Goal: Check status: Check status

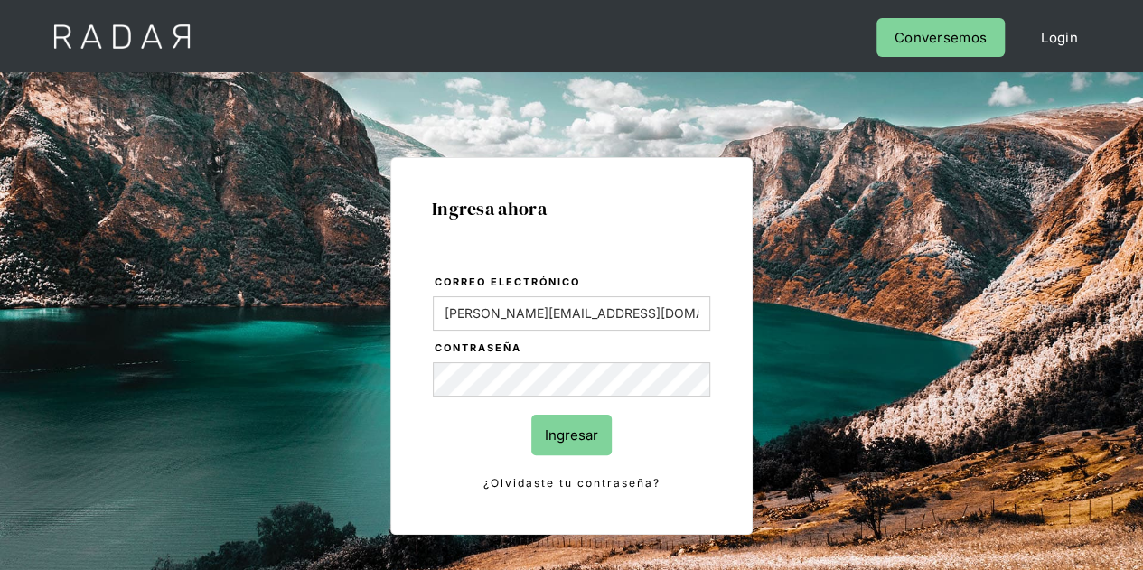
click at [578, 437] on input "Ingresar" at bounding box center [571, 435] width 80 height 41
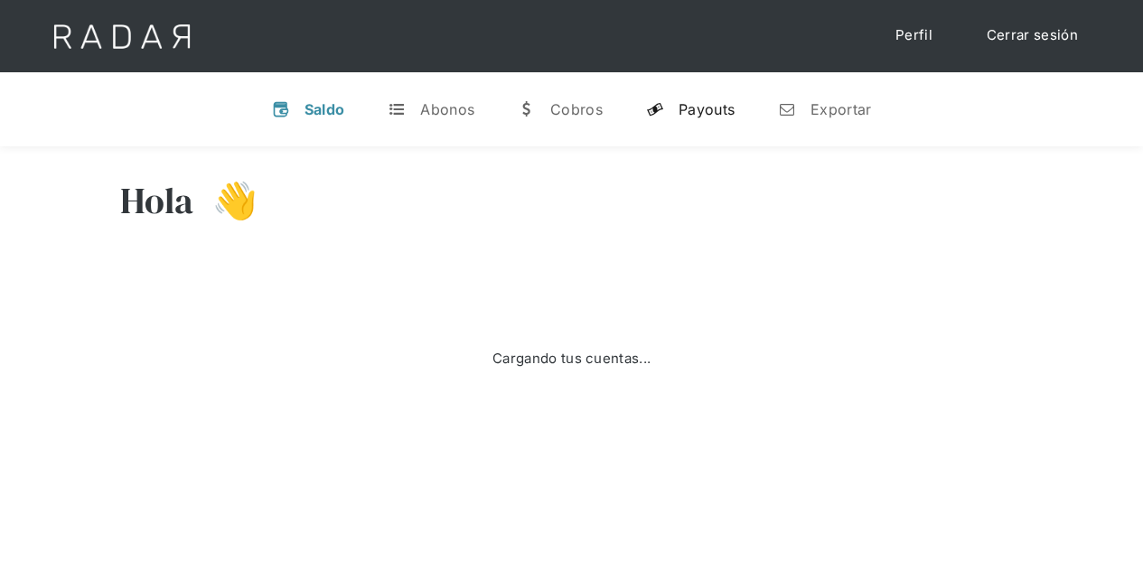
click at [716, 115] on div "Payouts" at bounding box center [707, 109] width 56 height 18
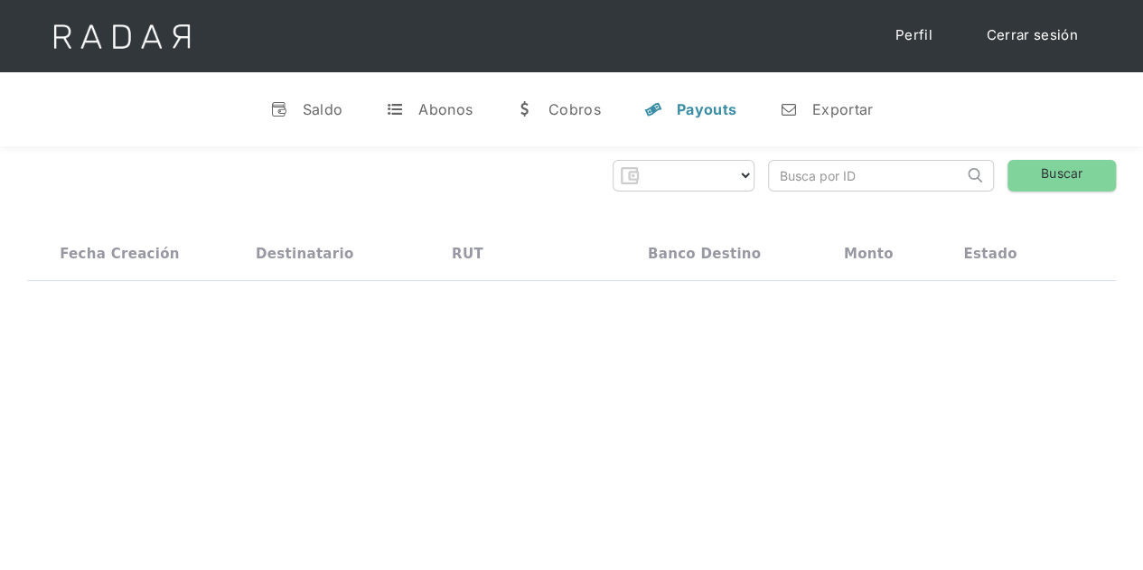
select select "prontopaga"
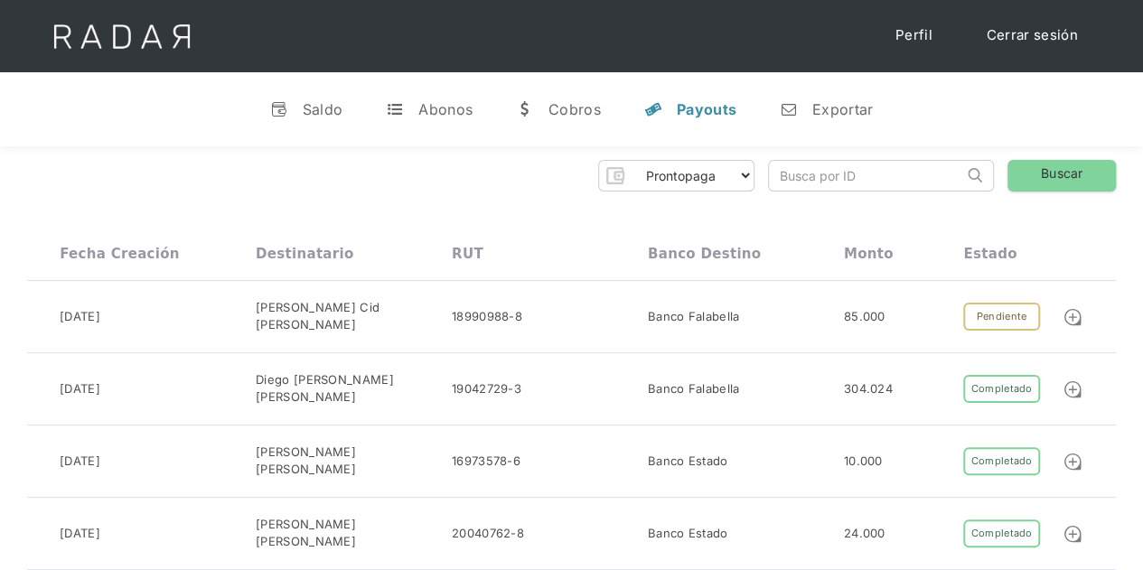
click at [813, 179] on input "search" at bounding box center [866, 176] width 194 height 30
paste input "4c09dc02-f048-4825-841e-8a0e46d966c8"
click at [1044, 172] on link "Buscar" at bounding box center [1062, 176] width 108 height 32
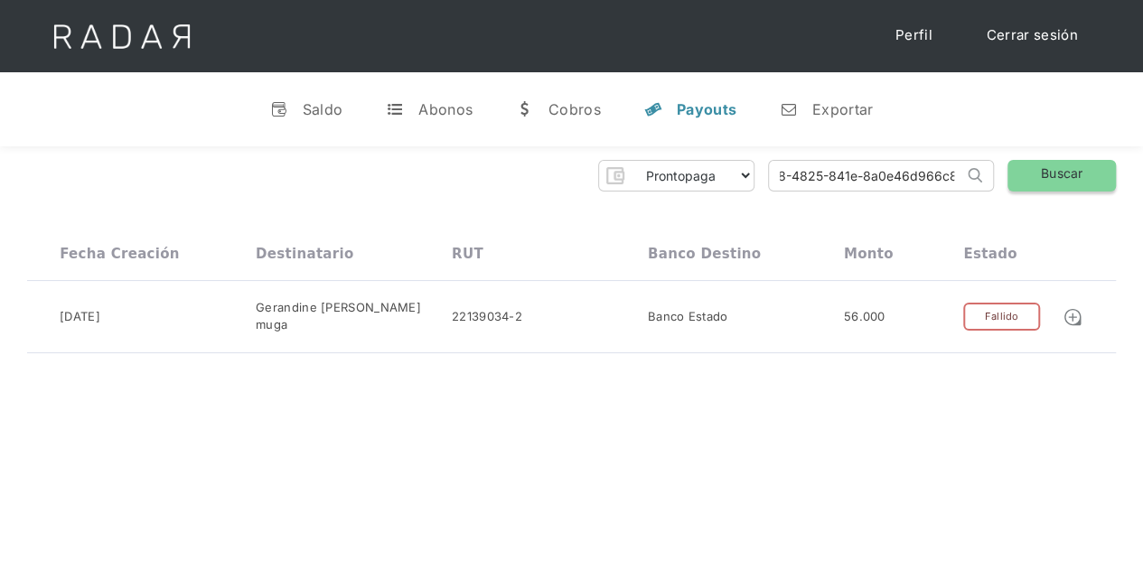
drag, startPoint x: 771, startPoint y: 178, endPoint x: 1010, endPoint y: 181, distance: 239.5
click at [1010, 181] on div "Prontopaga Prontopaga 2 Thank you! Your submission has been received! Oops! Som…" at bounding box center [571, 176] width 1089 height 32
paste input "c457d79d-8b1a-48e3-9c91-448c7f9b541e"
type input "c457d79d-8b1a-48e3-9c91-448c7f9b541e"
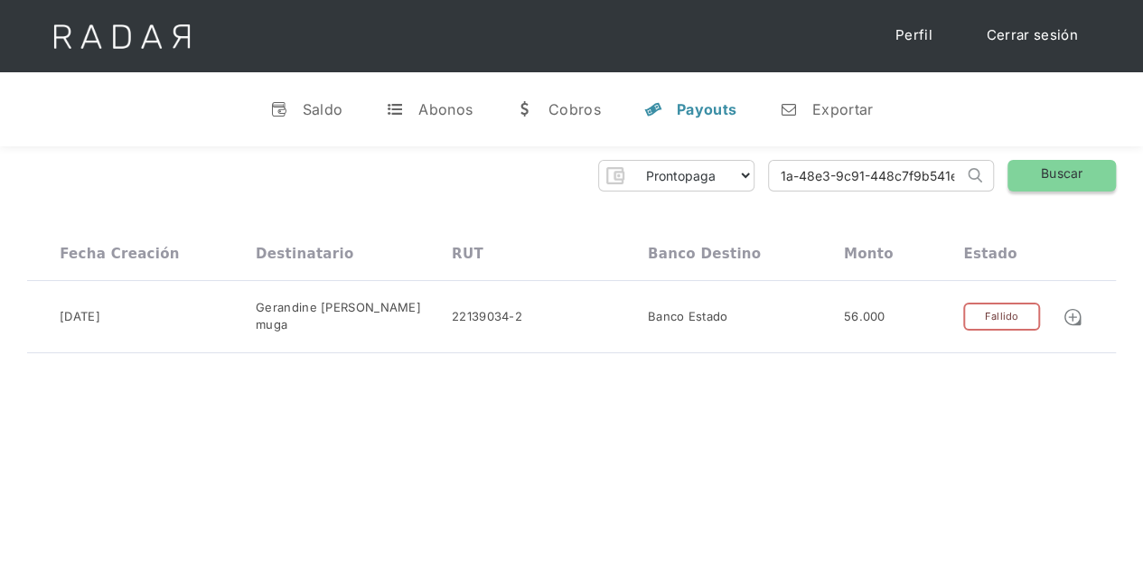
click at [1062, 173] on link "Buscar" at bounding box center [1062, 176] width 108 height 32
